Goal: Task Accomplishment & Management: Use online tool/utility

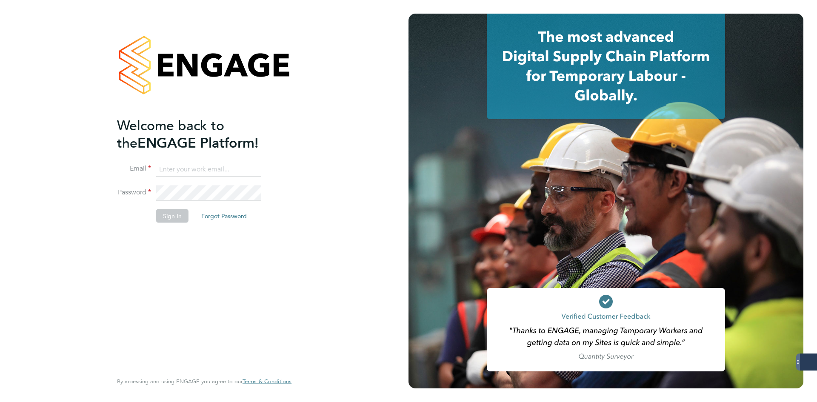
type input "jlaws@skilledcareers.co.uk"
click at [175, 215] on button "Sign In" at bounding box center [172, 216] width 32 height 14
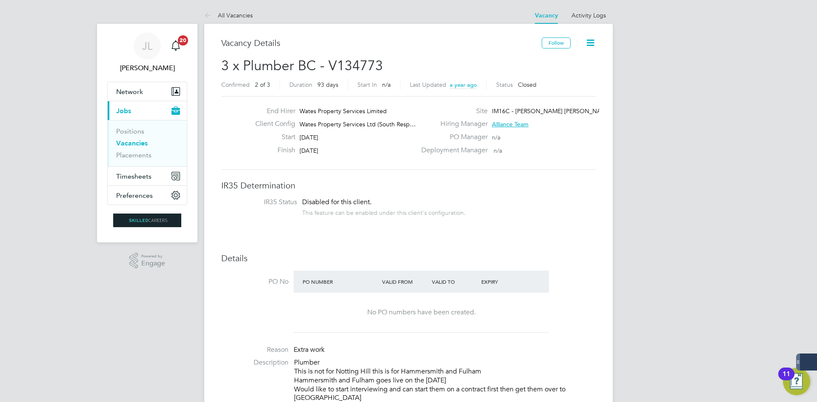
click at [146, 146] on link "Vacancies" at bounding box center [131, 143] width 31 height 8
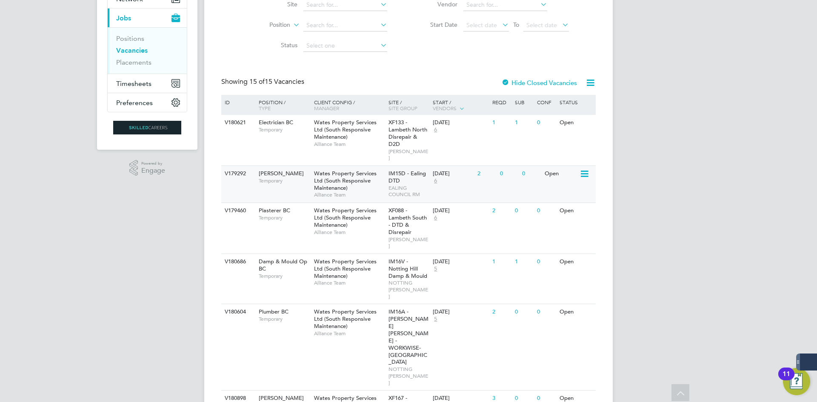
click at [323, 193] on div "Wates Property Services Ltd (South Responsive Maintenance) Alliance Team" at bounding box center [349, 184] width 74 height 37
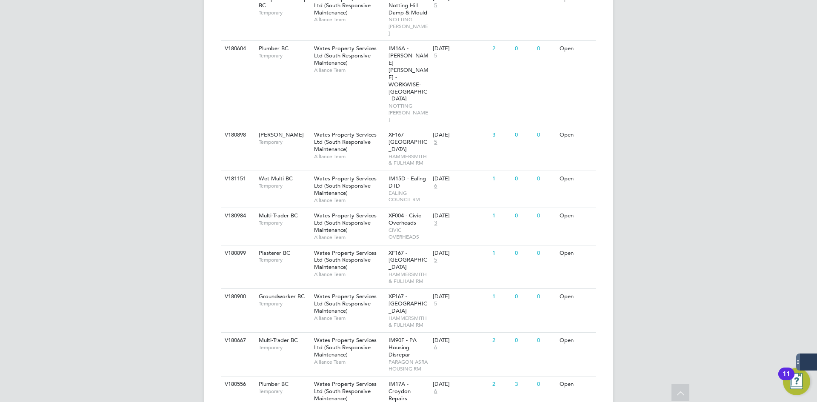
scroll to position [433, 0]
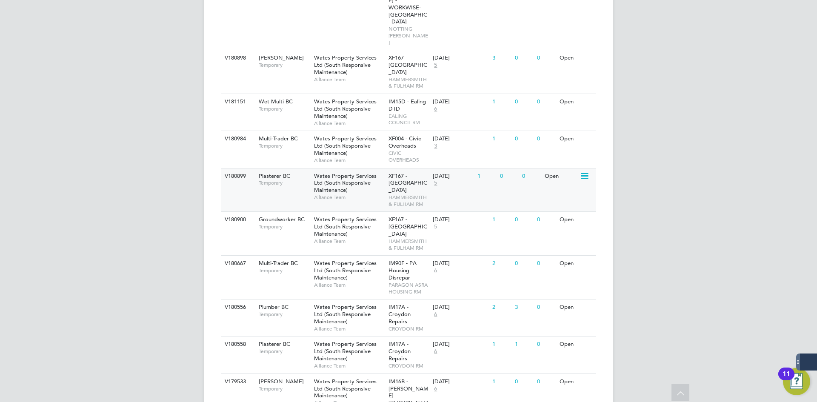
drag, startPoint x: 650, startPoint y: 258, endPoint x: 266, endPoint y: 121, distance: 407.4
click at [282, 109] on div "JL Joe Laws Notifications 20 Applications: Network Businesses Sites Workers Con…" at bounding box center [408, 51] width 817 height 968
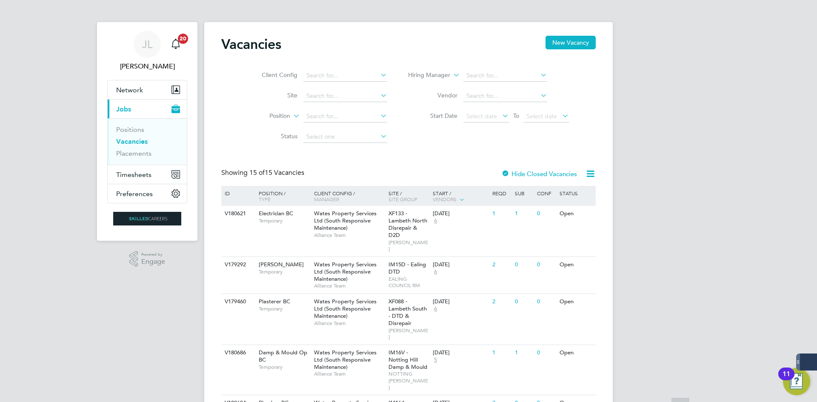
scroll to position [0, 0]
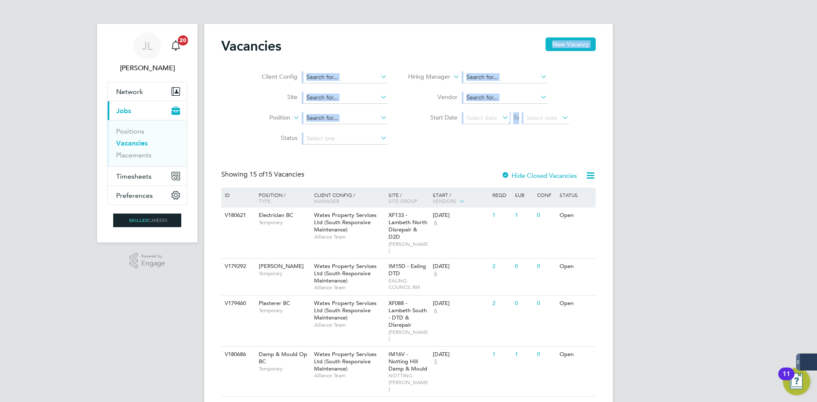
drag, startPoint x: 431, startPoint y: 162, endPoint x: 296, endPoint y: 56, distance: 171.5
drag, startPoint x: 283, startPoint y: 129, endPoint x: 282, endPoint y: 135, distance: 5.4
click at [283, 130] on li "Status" at bounding box center [318, 139] width 160 height 20
click at [266, 112] on li "Position" at bounding box center [318, 118] width 160 height 20
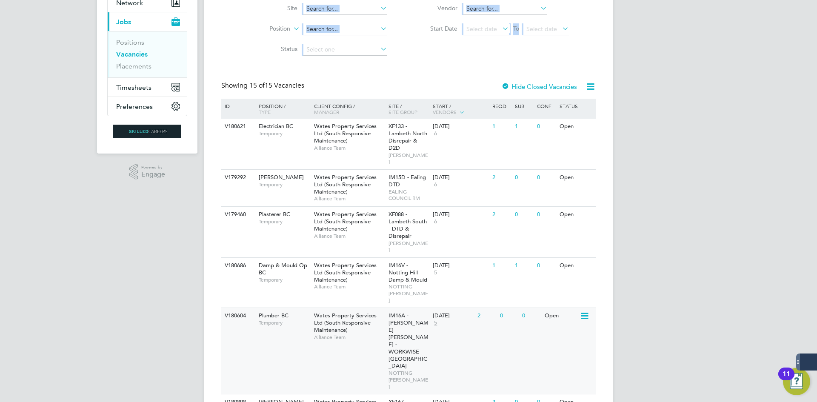
scroll to position [170, 0]
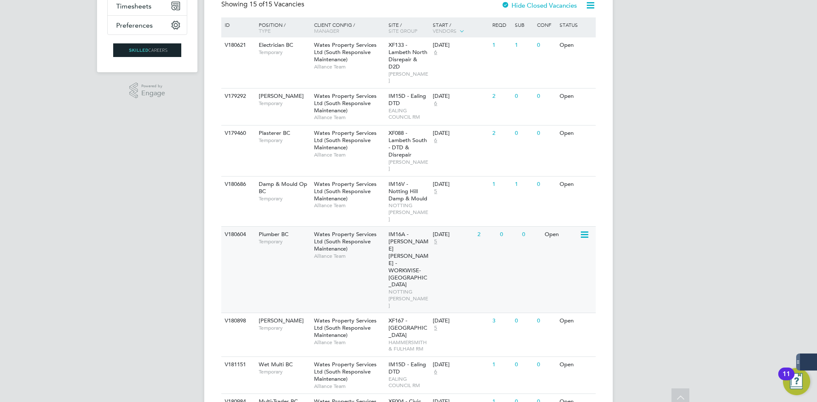
click at [361, 253] on span "Alliance Team" at bounding box center [349, 256] width 70 height 7
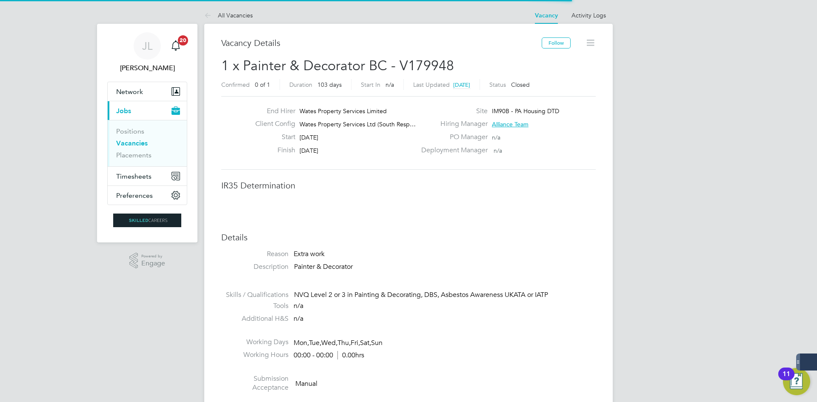
scroll to position [14, 168]
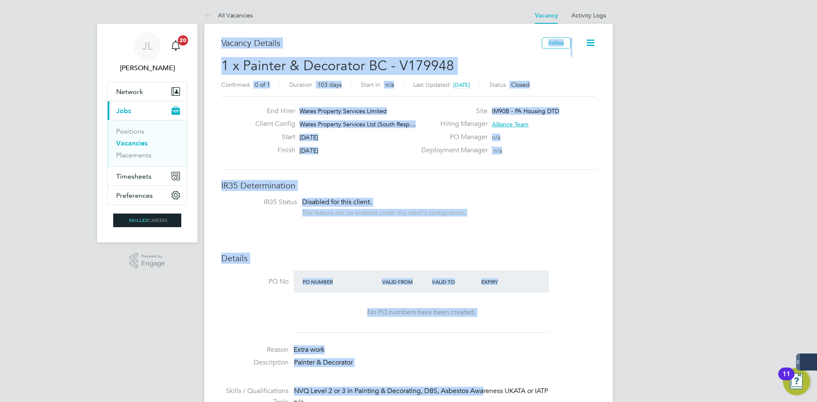
drag, startPoint x: 481, startPoint y: 265, endPoint x: 473, endPoint y: 106, distance: 159.8
click at [524, 116] on div "Site IM90B - PA Housing DTD" at bounding box center [507, 113] width 183 height 13
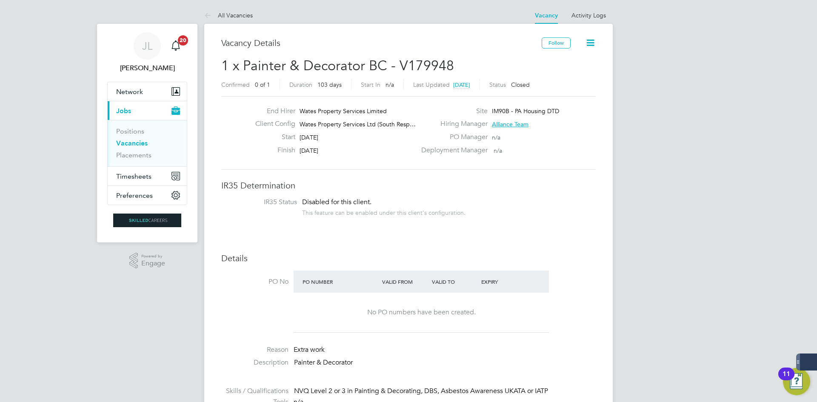
click at [359, 110] on span "Wates Property Services Limited" at bounding box center [343, 111] width 87 height 8
click at [359, 109] on span "Wates Property Services Limited" at bounding box center [343, 111] width 87 height 8
drag, startPoint x: 359, startPoint y: 108, endPoint x: 355, endPoint y: 105, distance: 4.9
click at [358, 107] on span "Wates Property Services Limited" at bounding box center [343, 111] width 87 height 8
click at [355, 105] on div "End Hirer Wates Property Services Limited Client Config Wates Property Services…" at bounding box center [408, 133] width 375 height 74
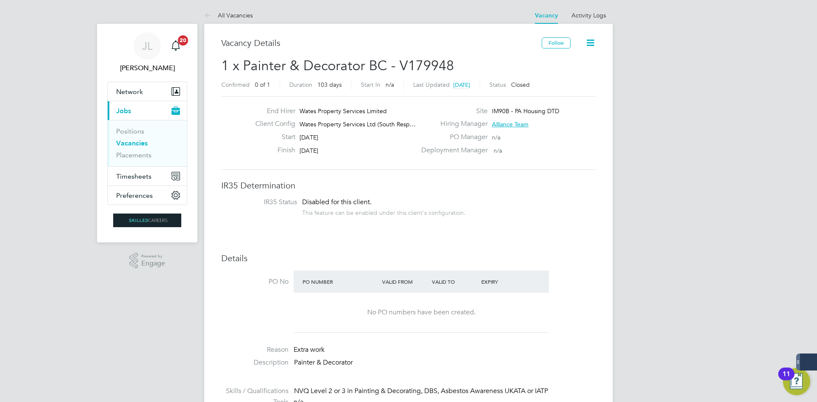
click at [352, 109] on span "Wates Property Services Limited" at bounding box center [343, 111] width 87 height 8
drag, startPoint x: 352, startPoint y: 109, endPoint x: 358, endPoint y: 117, distance: 10.0
click at [358, 117] on div "End Hirer Wates Property Services Limited" at bounding box center [333, 113] width 168 height 13
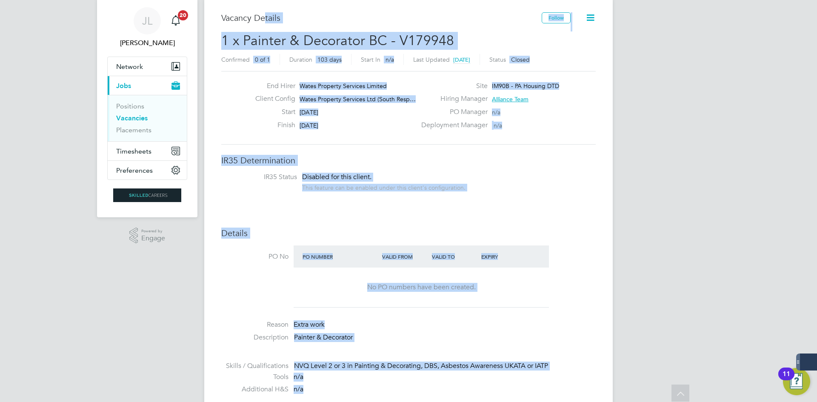
scroll to position [0, 0]
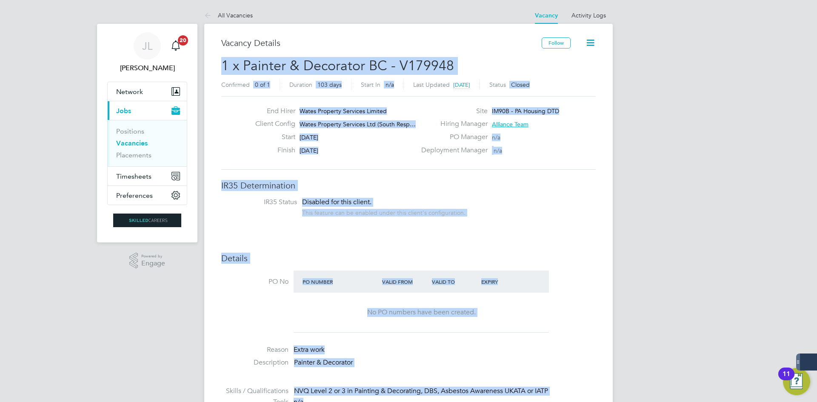
drag, startPoint x: 475, startPoint y: 251, endPoint x: 139, endPoint y: 123, distance: 359.3
click at [126, 140] on link "Vacancies" at bounding box center [131, 143] width 31 height 8
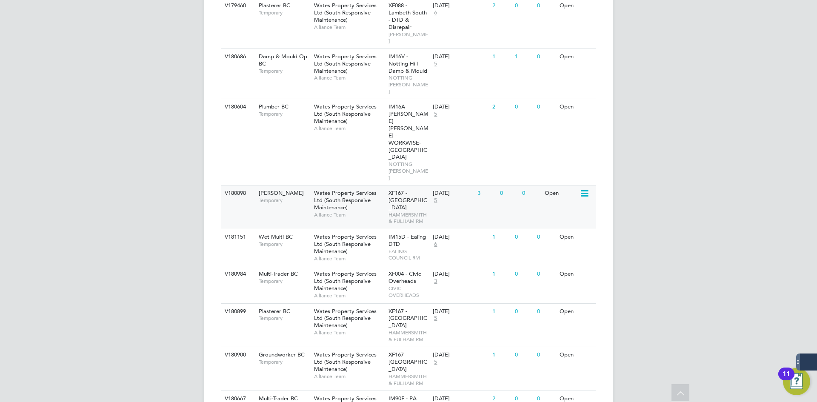
scroll to position [170, 0]
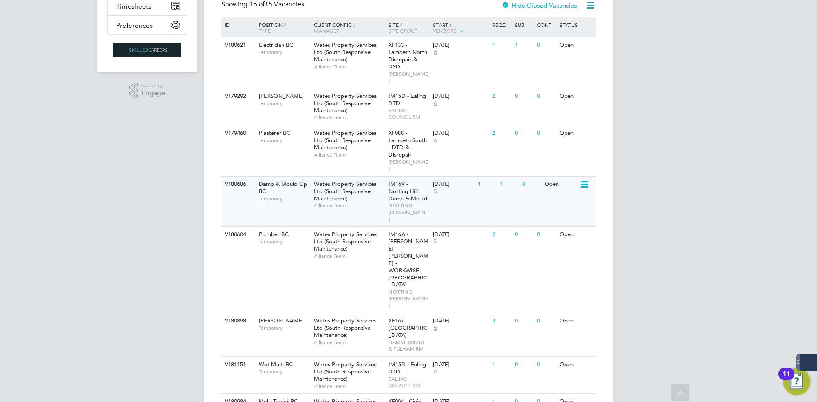
click at [387, 177] on div "IM16V - Notting Hill Damp & Mould NOTTING HILL RM" at bounding box center [408, 202] width 45 height 50
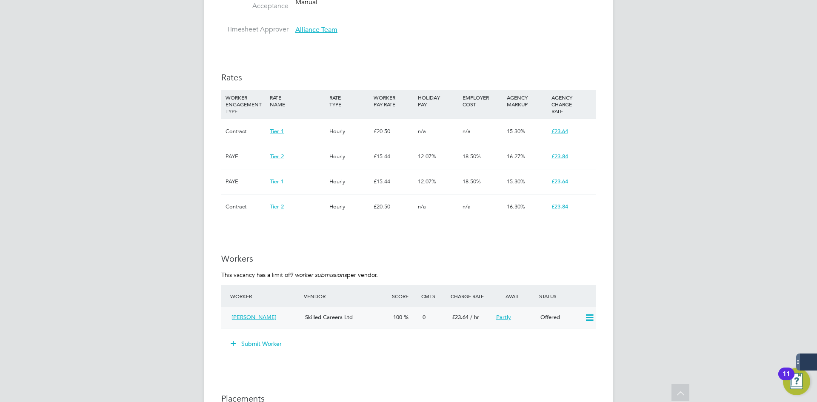
click at [587, 317] on icon at bounding box center [589, 318] width 11 height 7
click at [573, 335] on li "Confirm" at bounding box center [577, 336] width 32 height 12
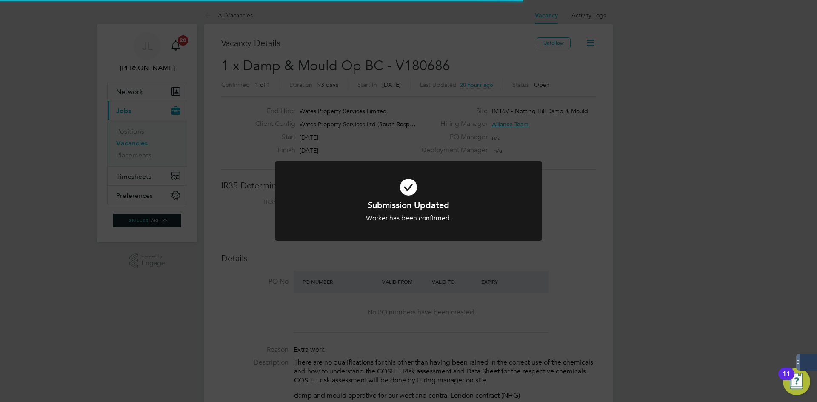
scroll to position [4, 4]
click at [392, 136] on div "Submission Updated Worker has been confirmed. Cancel Okay" at bounding box center [408, 201] width 817 height 402
